Goal: Transaction & Acquisition: Purchase product/service

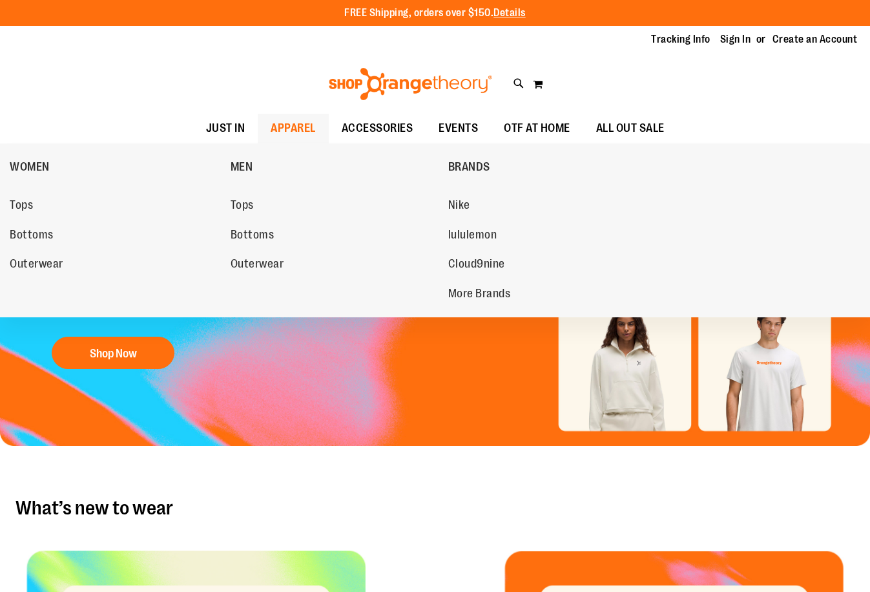
click at [296, 123] on span "APPAREL" at bounding box center [293, 128] width 45 height 29
click at [504, 267] on span "Cloud9nine" at bounding box center [476, 265] width 57 height 16
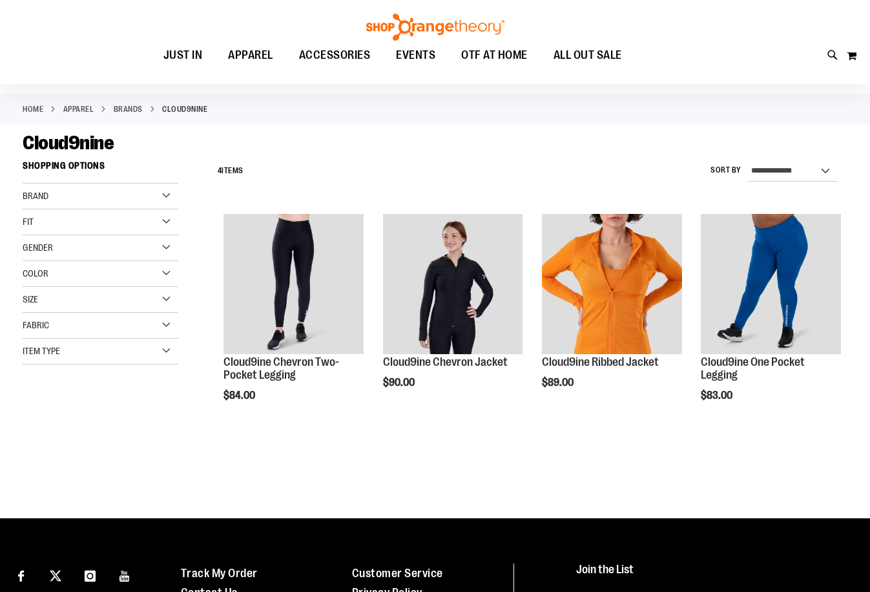
scroll to position [48, 0]
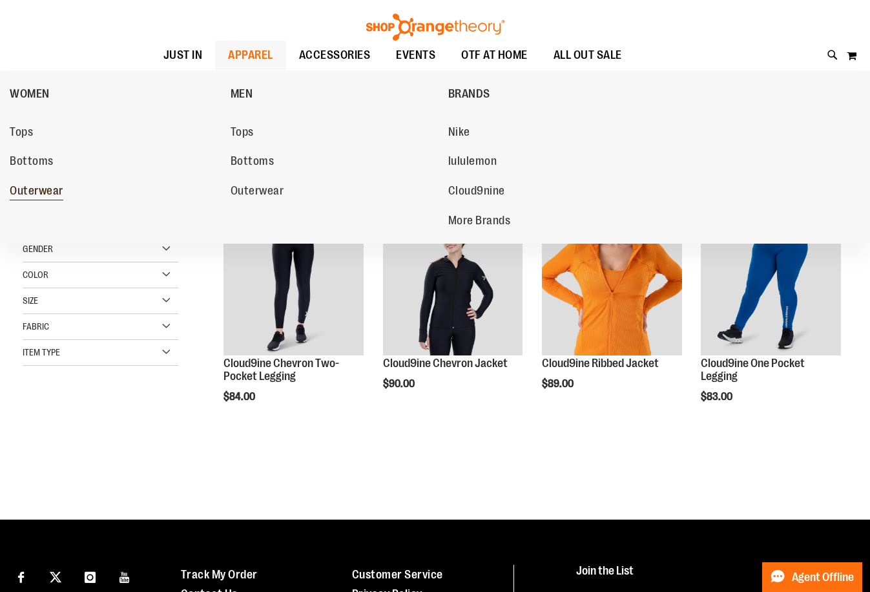
click at [25, 190] on span "Outerwear" at bounding box center [37, 192] width 54 height 16
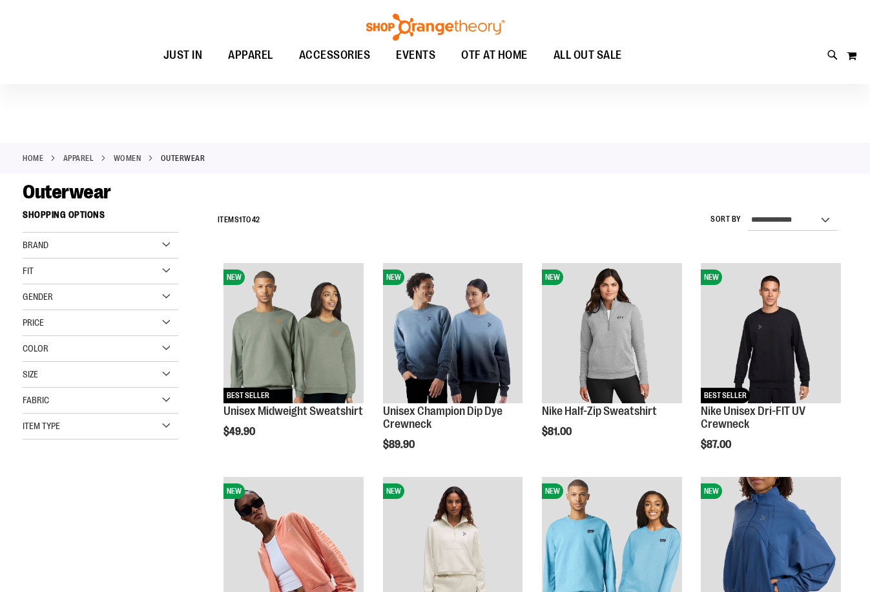
scroll to position [193, 0]
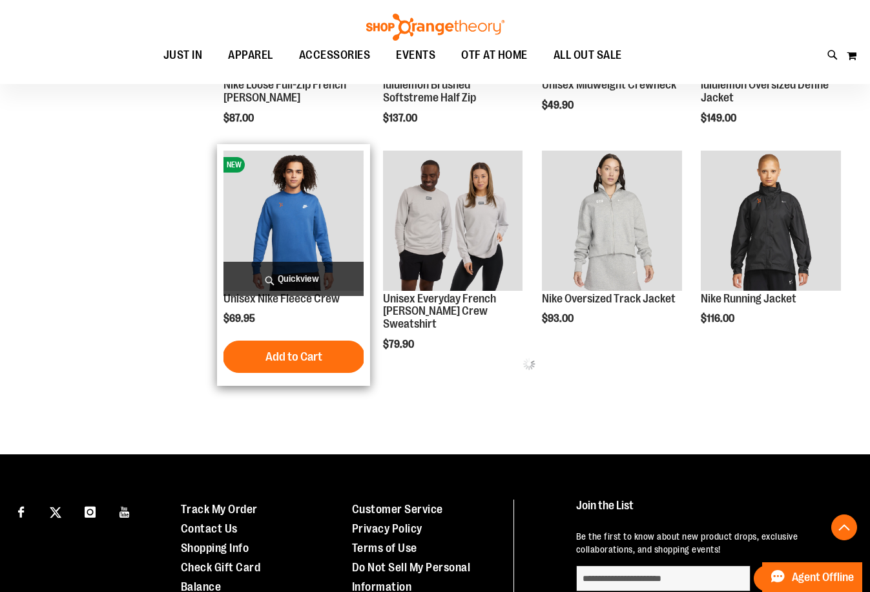
scroll to position [668, 0]
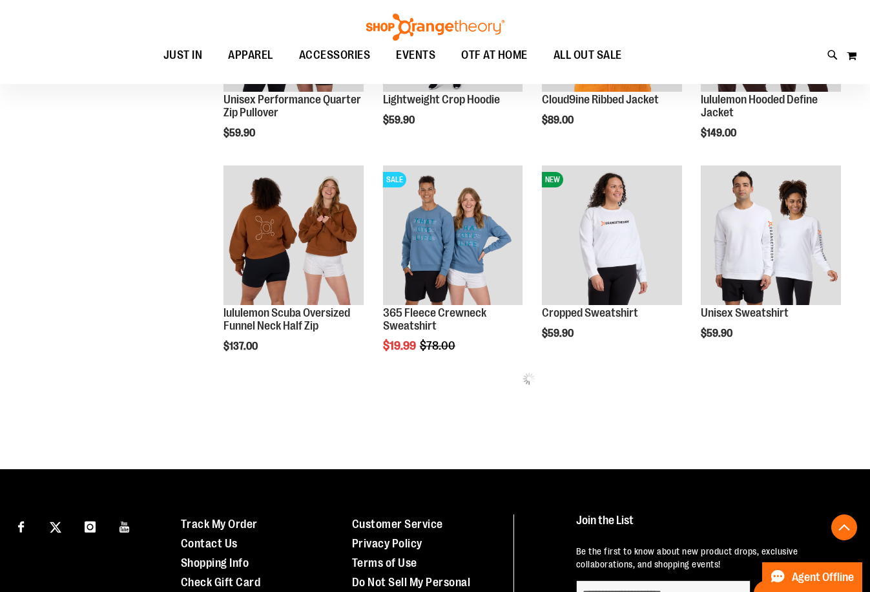
scroll to position [1185, 0]
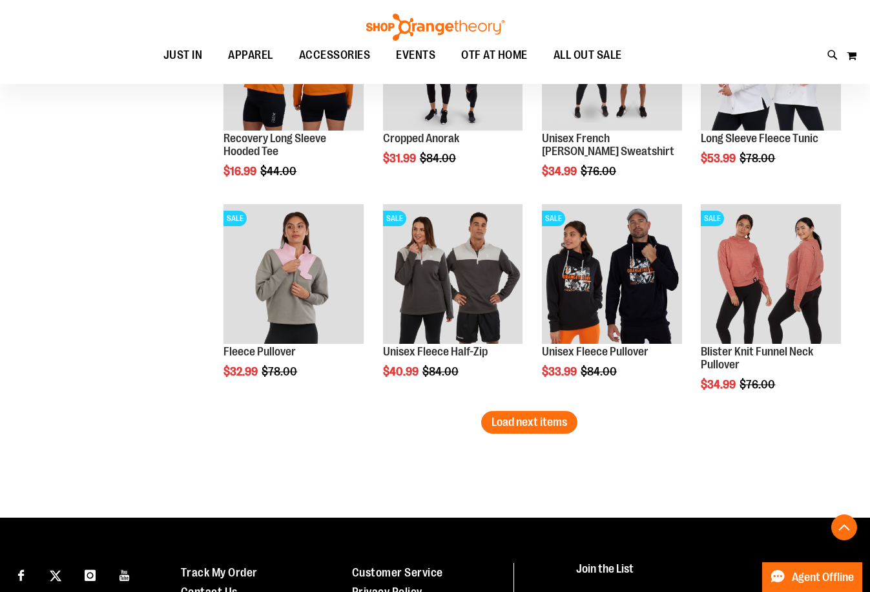
scroll to position [1766, 0]
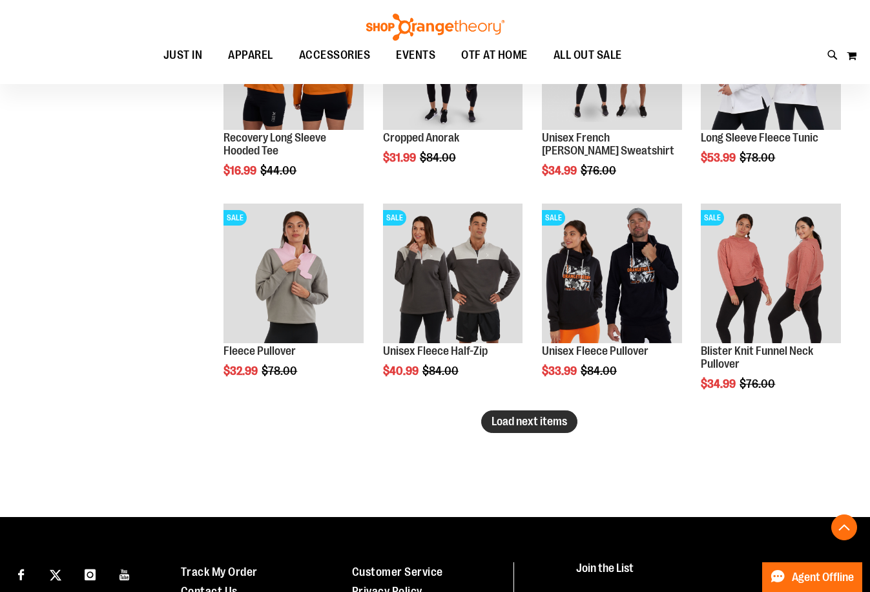
click at [557, 422] on span "Load next items" at bounding box center [529, 421] width 76 height 13
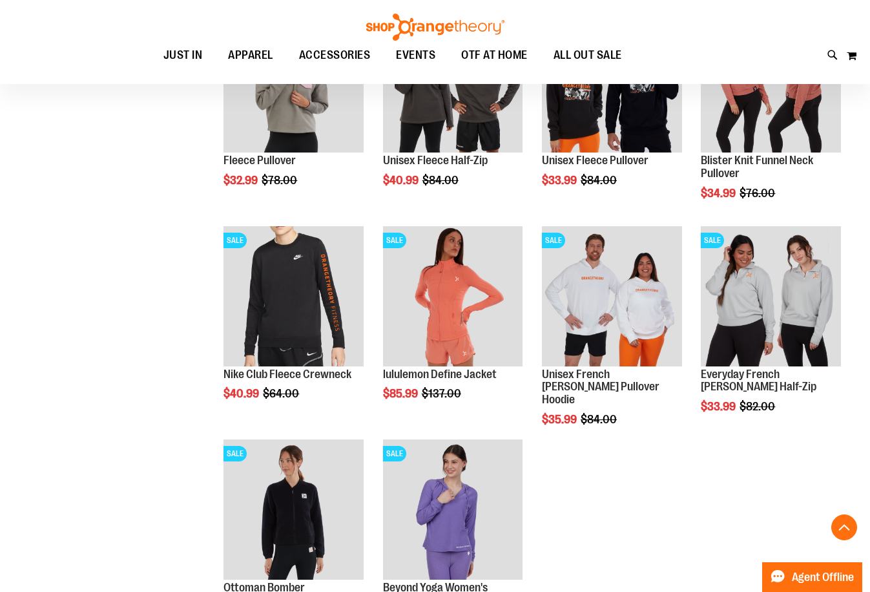
scroll to position [1948, 0]
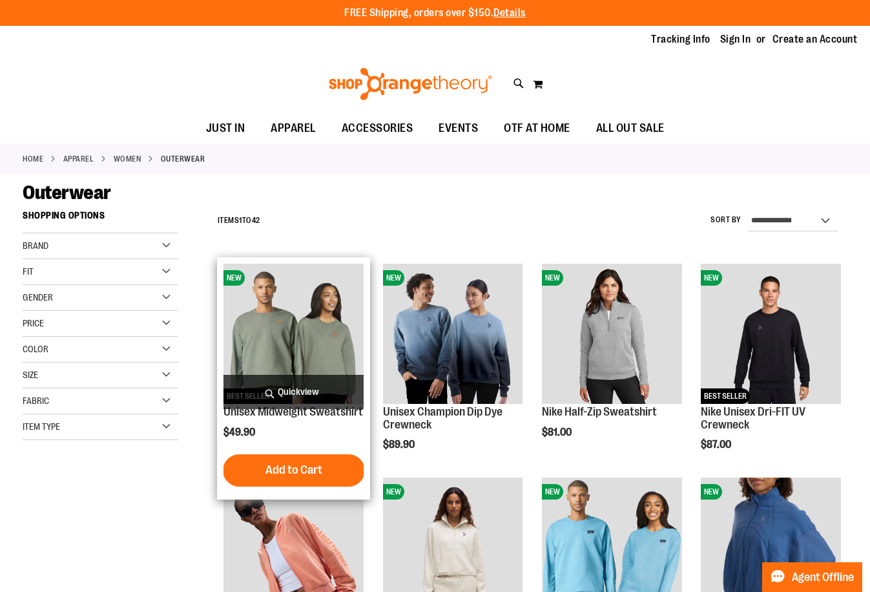
click at [269, 335] on img "product" at bounding box center [293, 333] width 140 height 140
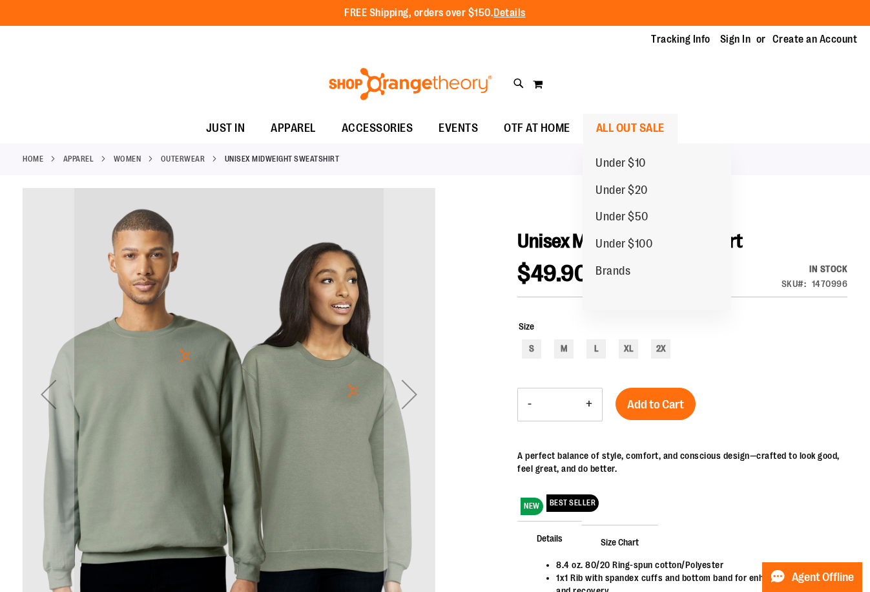
click at [626, 122] on span "ALL OUT SALE" at bounding box center [630, 128] width 68 height 29
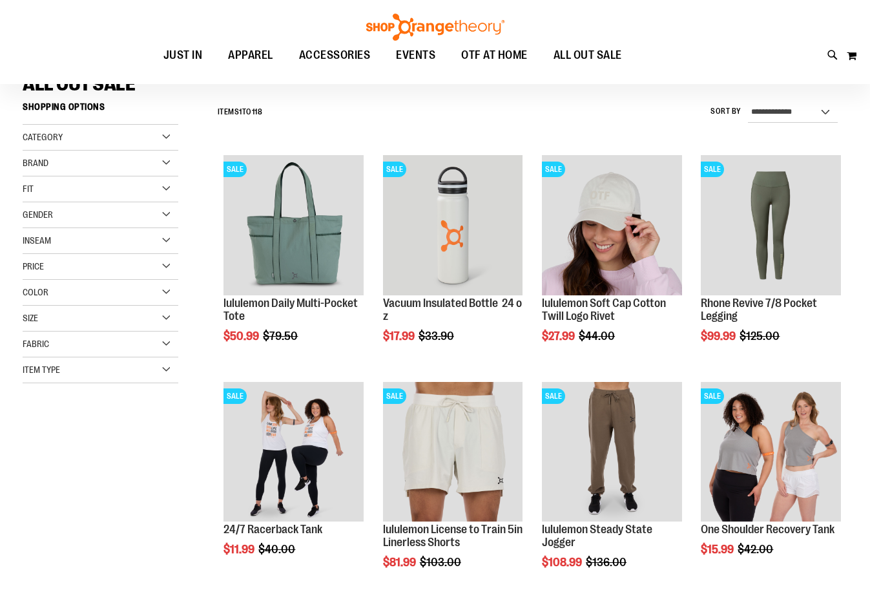
scroll to position [129, 0]
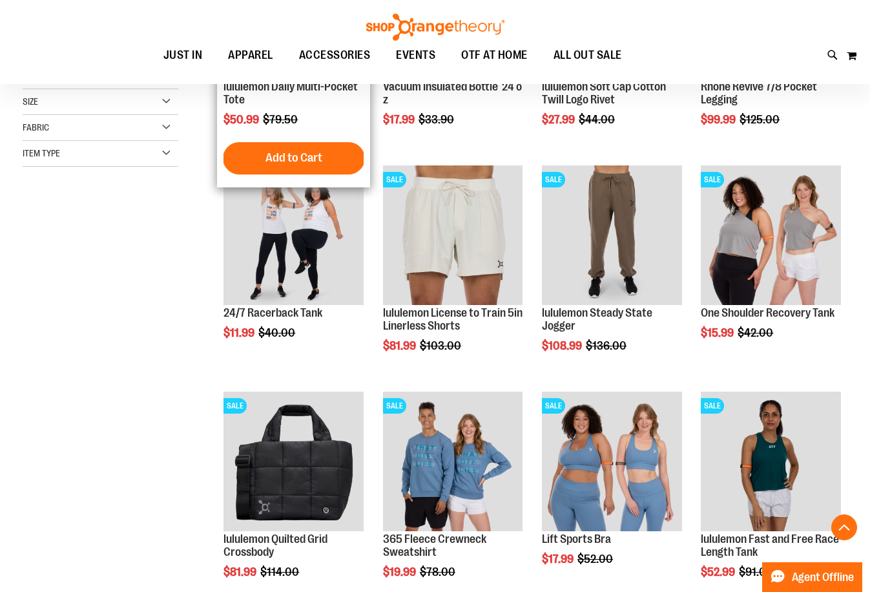
scroll to position [387, 0]
